Goal: Check status: Check status

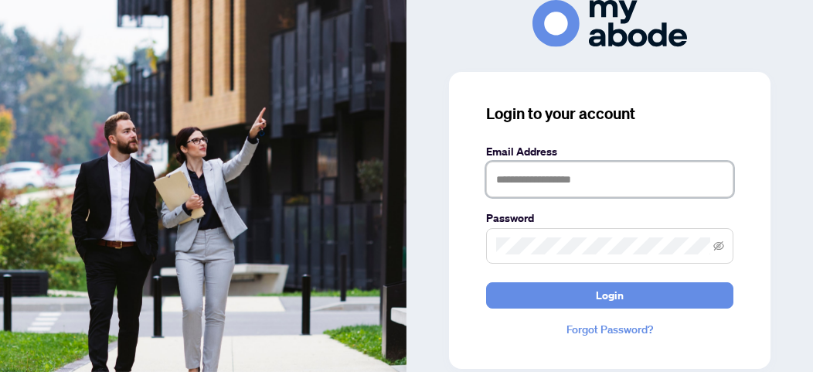
click at [572, 166] on input "text" at bounding box center [609, 180] width 247 height 36
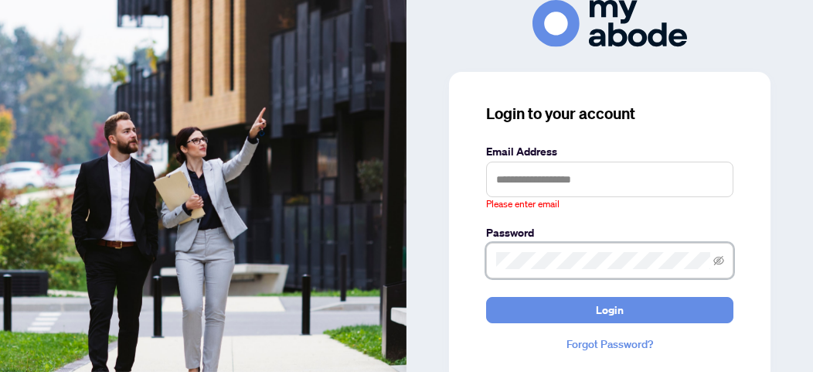
click at [528, 257] on span at bounding box center [609, 261] width 247 height 36
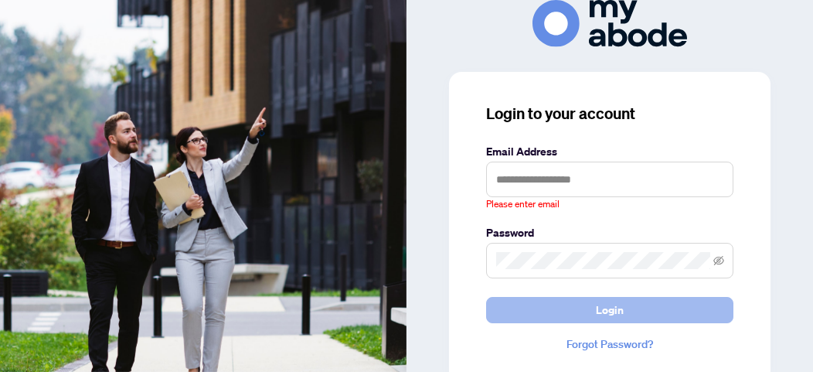
click at [506, 306] on button "Login" at bounding box center [609, 310] width 247 height 26
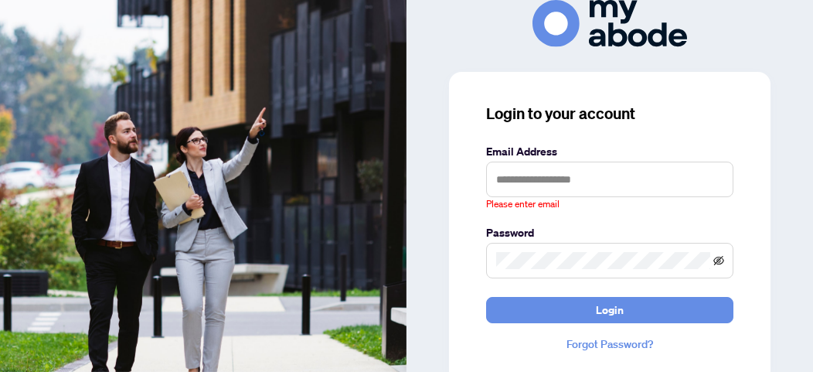
click at [717, 263] on icon "eye-invisible" at bounding box center [719, 260] width 11 height 11
click at [569, 171] on input "text" at bounding box center [609, 180] width 247 height 36
click at [533, 176] on input "text" at bounding box center [609, 180] width 247 height 36
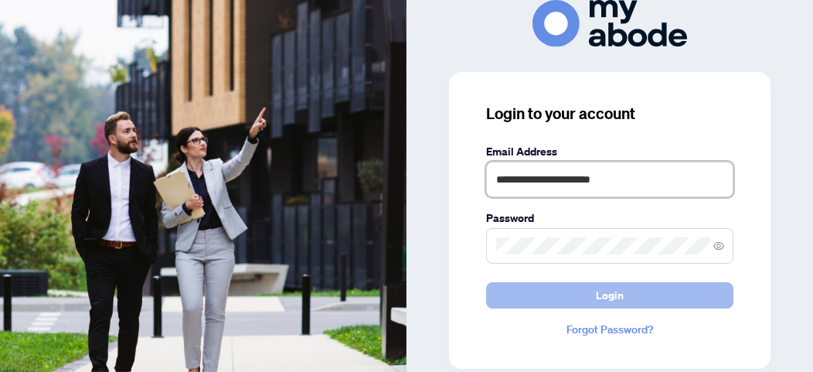
type input "**********"
click at [615, 301] on span "Login" at bounding box center [610, 295] width 28 height 25
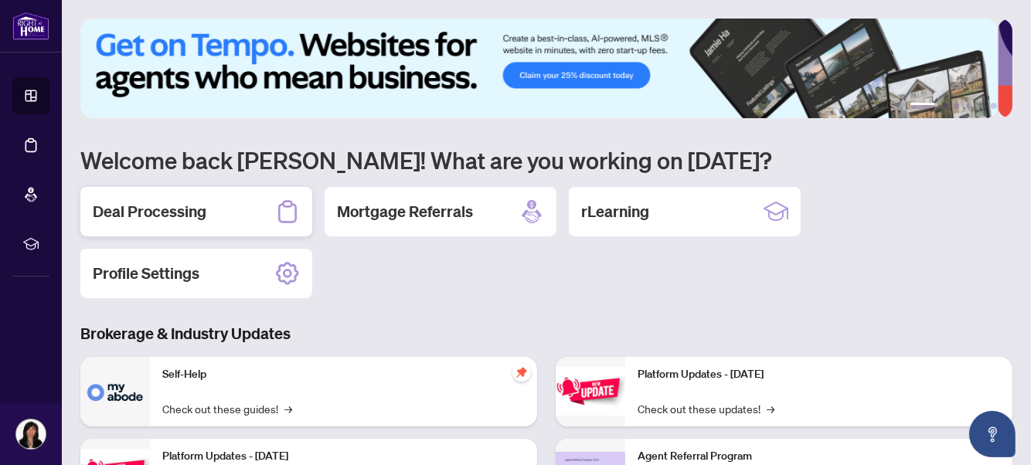
click at [219, 217] on div "Deal Processing" at bounding box center [196, 211] width 232 height 49
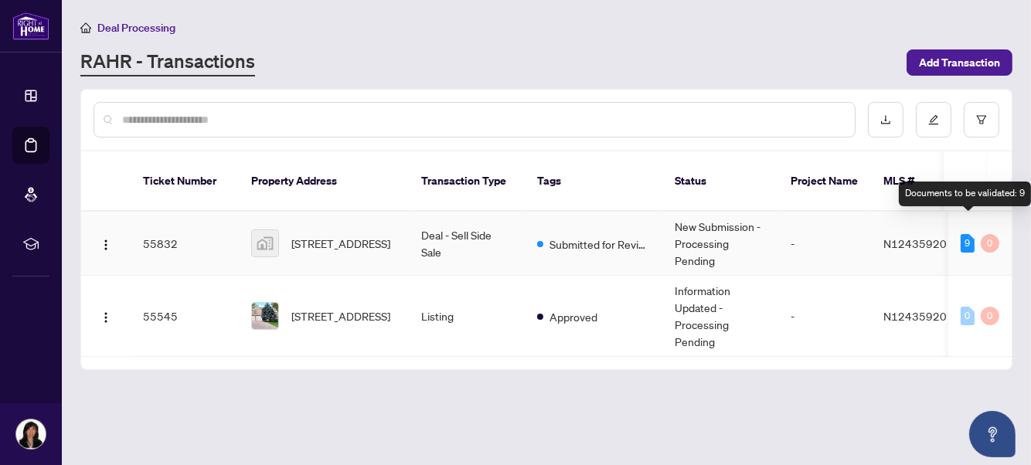
click at [967, 234] on div "9" at bounding box center [968, 243] width 14 height 19
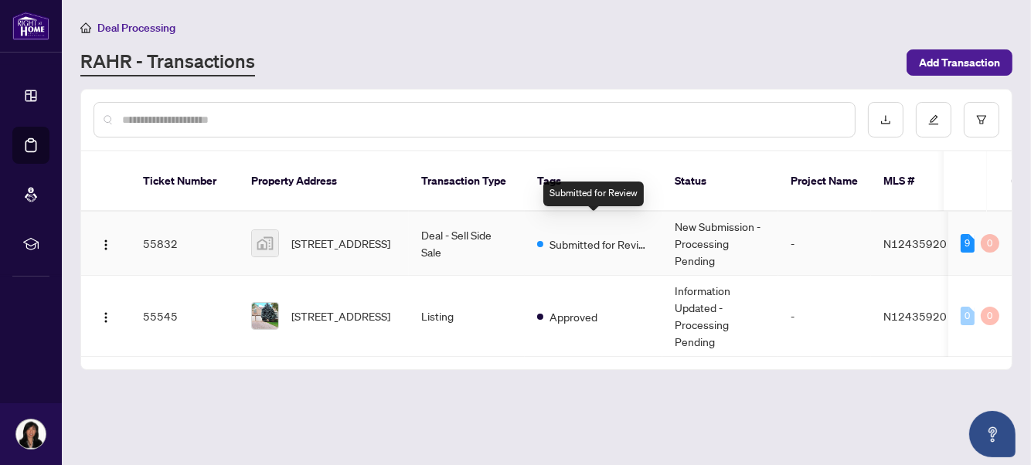
click at [619, 236] on span "Submitted for Review" at bounding box center [600, 244] width 101 height 17
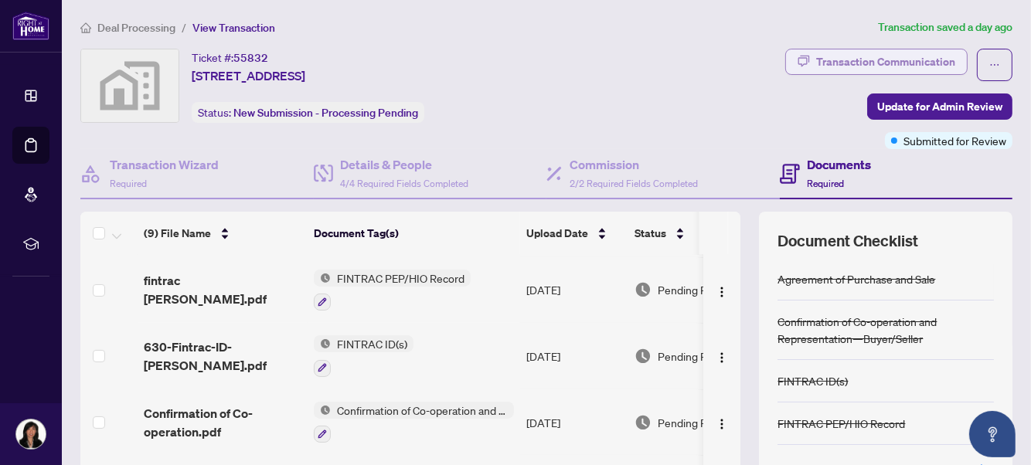
click at [909, 53] on div "Transaction Communication" at bounding box center [886, 61] width 139 height 25
